Goal: Find specific page/section: Find specific page/section

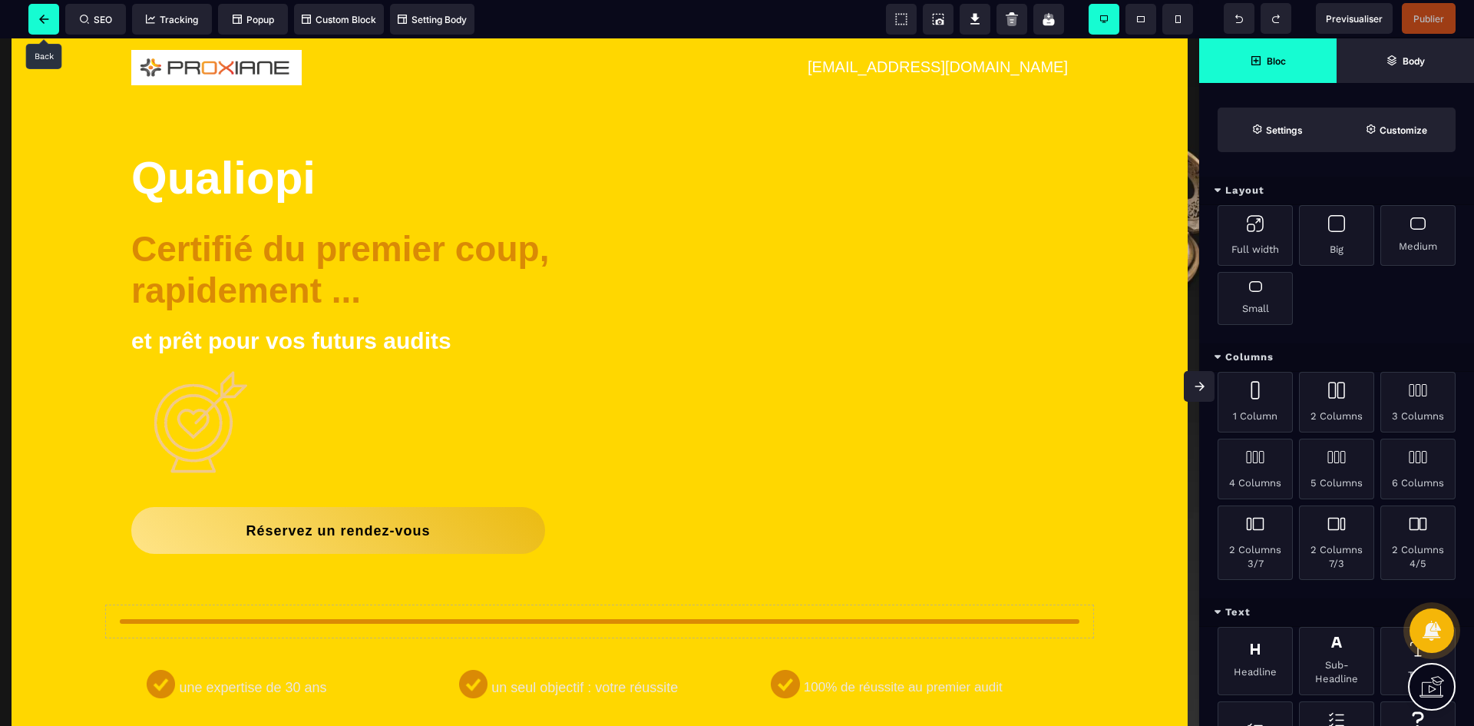
click at [46, 21] on icon at bounding box center [44, 19] width 10 height 9
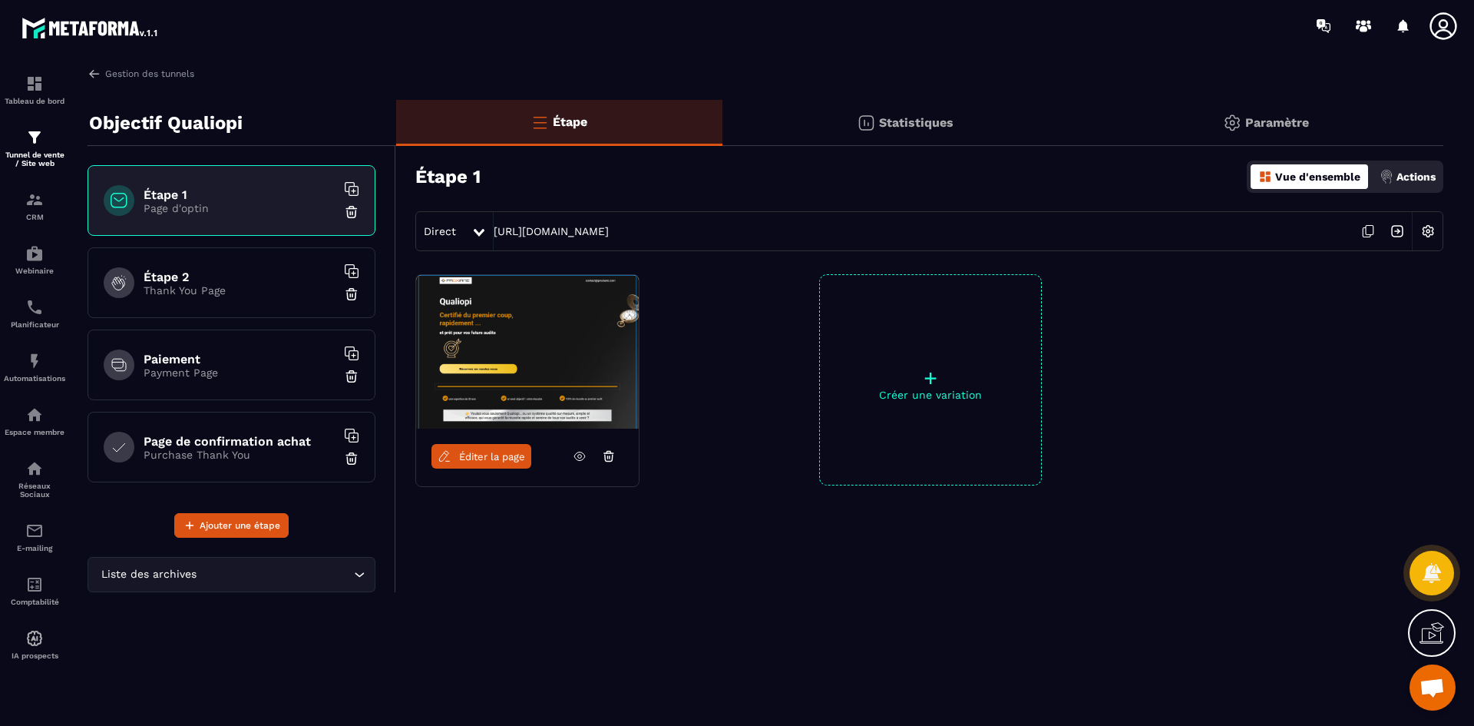
click at [666, 488] on div "Éditer la page + Créer une variation" at bounding box center [919, 418] width 1047 height 288
